Goal: Navigation & Orientation: Find specific page/section

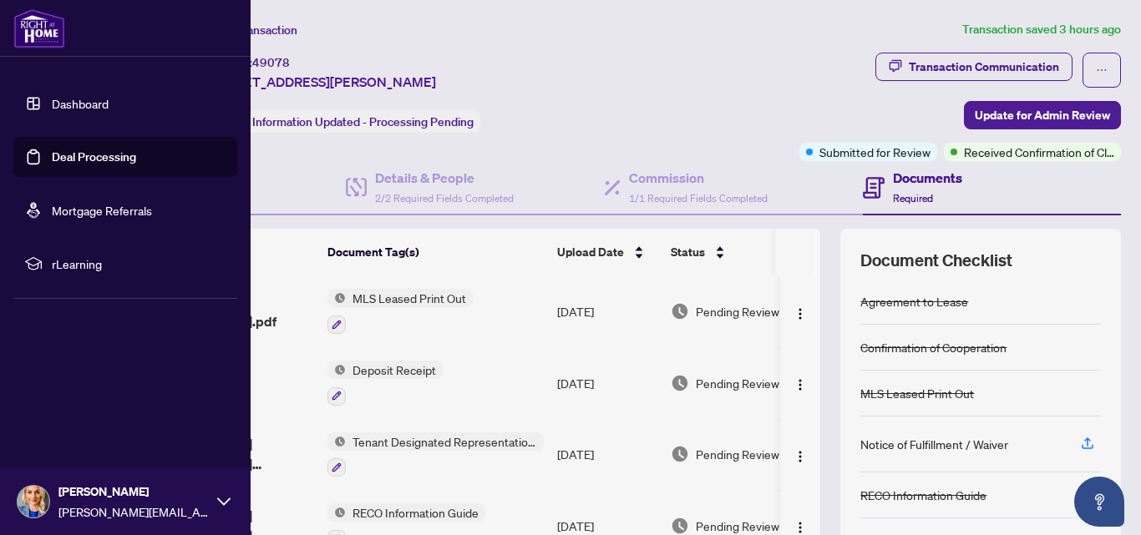
click at [86, 101] on link "Dashboard" at bounding box center [80, 103] width 57 height 15
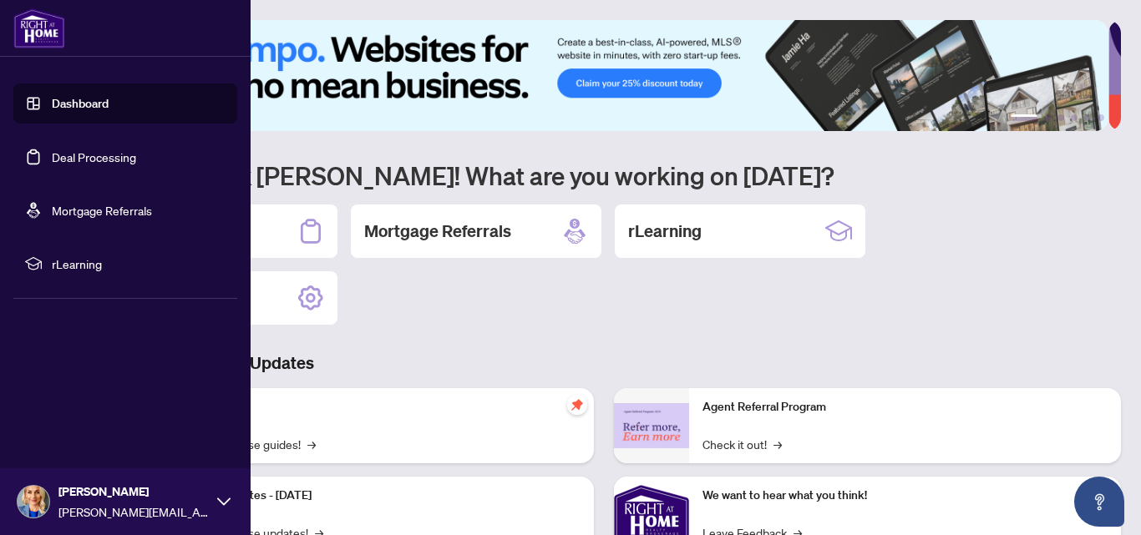
click at [105, 158] on link "Deal Processing" at bounding box center [94, 157] width 84 height 15
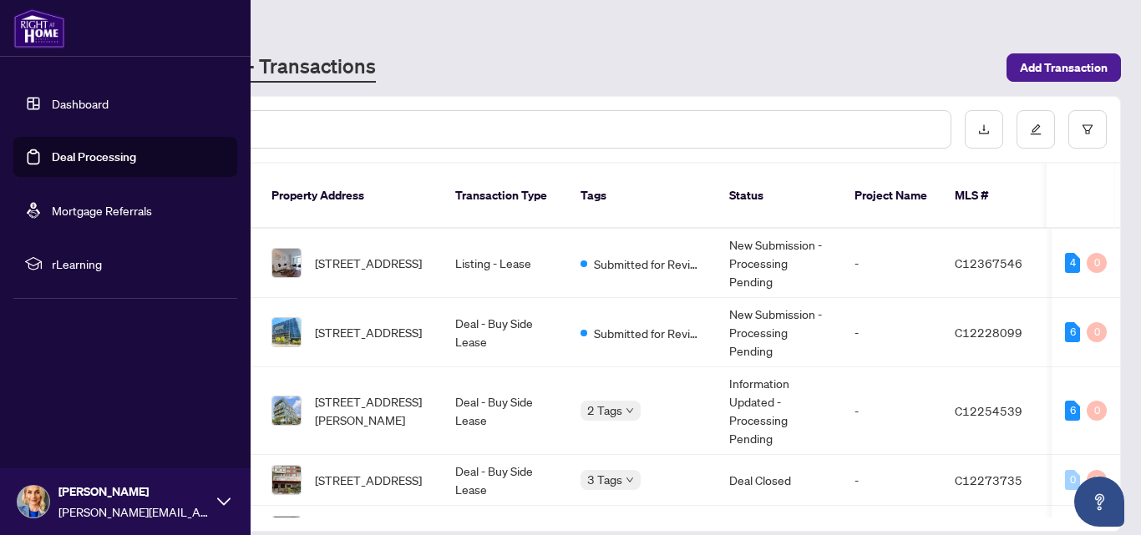
click at [99, 110] on link "Dashboard" at bounding box center [80, 103] width 57 height 15
